Goal: Task Accomplishment & Management: Use online tool/utility

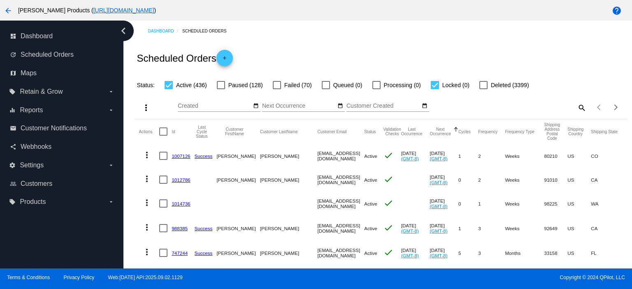
click at [178, 154] on link "1007126" at bounding box center [180, 155] width 19 height 5
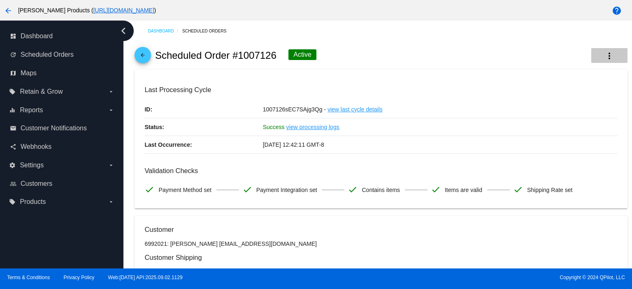
click at [604, 54] on mat-icon "more_vert" at bounding box center [609, 56] width 10 height 10
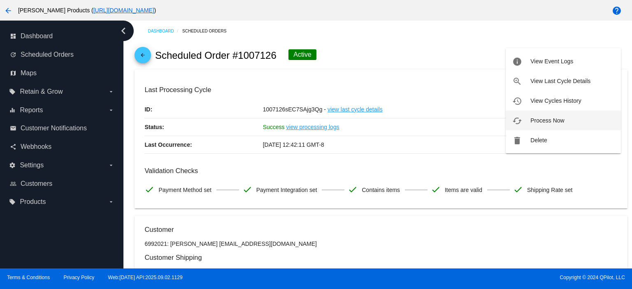
click at [559, 119] on span "Process Now" at bounding box center [547, 120] width 34 height 7
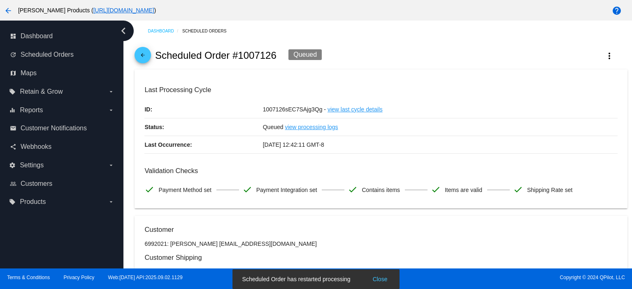
click at [142, 52] on mat-icon "arrow_back" at bounding box center [143, 57] width 10 height 10
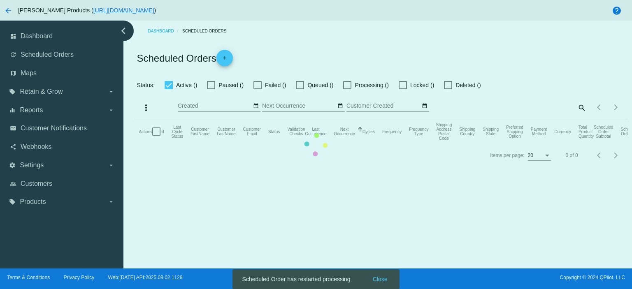
checkbox input "true"
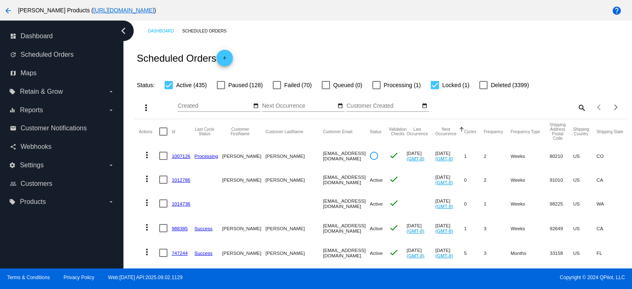
click at [181, 180] on link "1012786" at bounding box center [180, 179] width 19 height 5
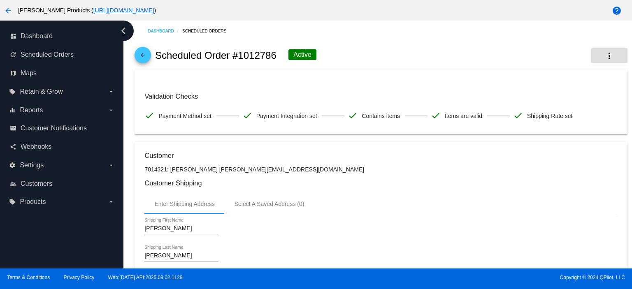
click at [604, 55] on mat-icon "more_vert" at bounding box center [609, 56] width 10 height 10
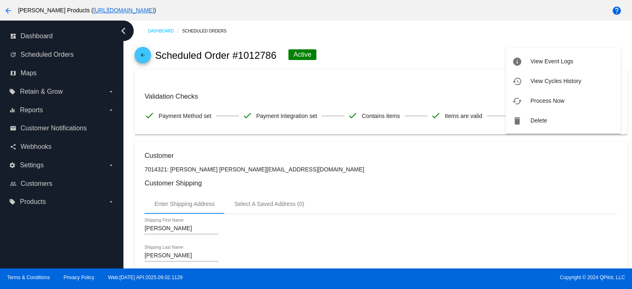
click at [550, 104] on button "cached Process Now" at bounding box center [562, 101] width 115 height 20
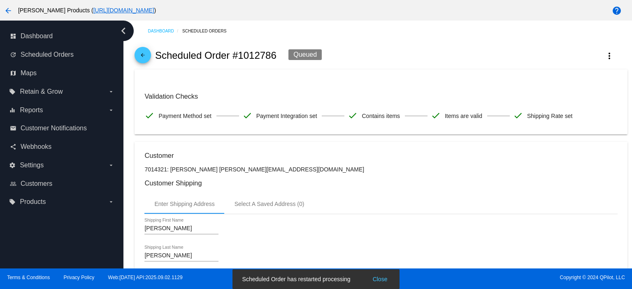
click at [146, 54] on mat-icon "arrow_back" at bounding box center [143, 57] width 10 height 10
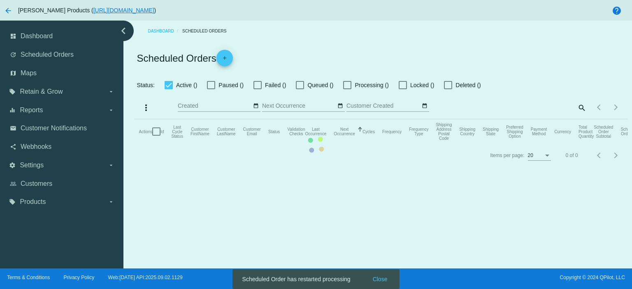
checkbox input "true"
